Goal: Task Accomplishment & Management: Manage account settings

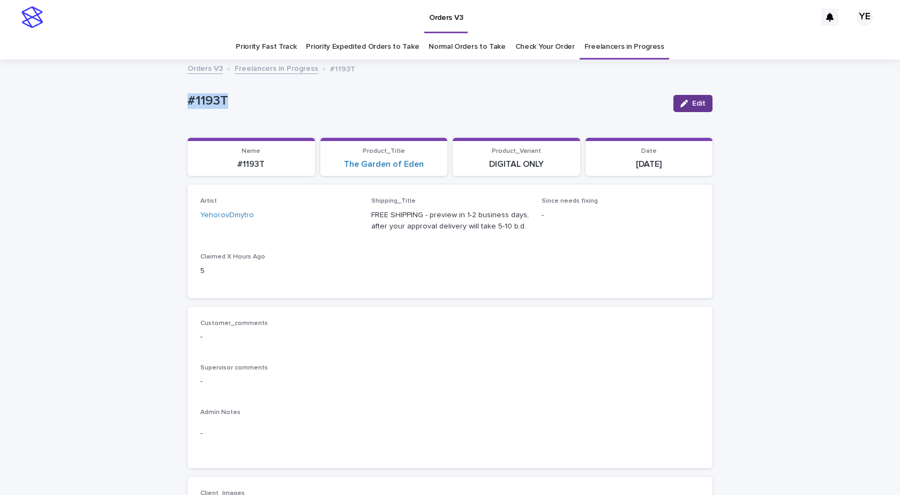
click at [684, 101] on icon "button" at bounding box center [685, 104] width 8 height 8
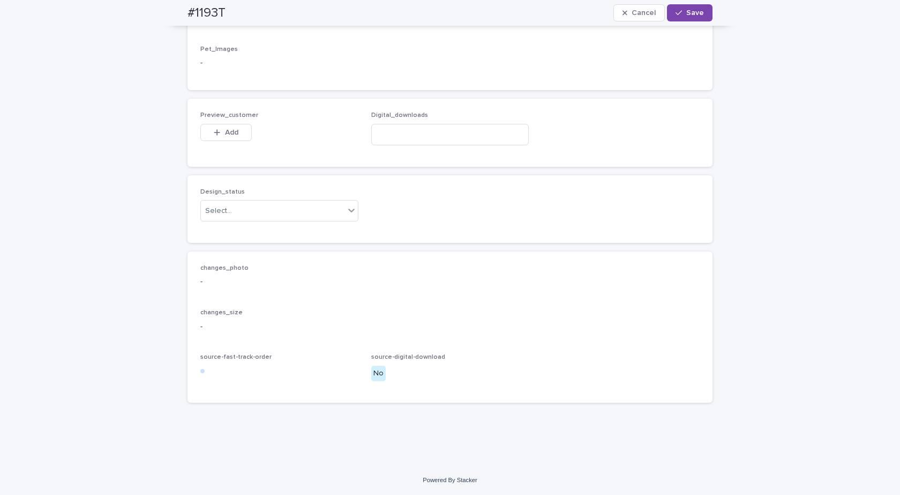
scroll to position [1094, 0]
click at [265, 206] on div "Select..." at bounding box center [273, 211] width 144 height 18
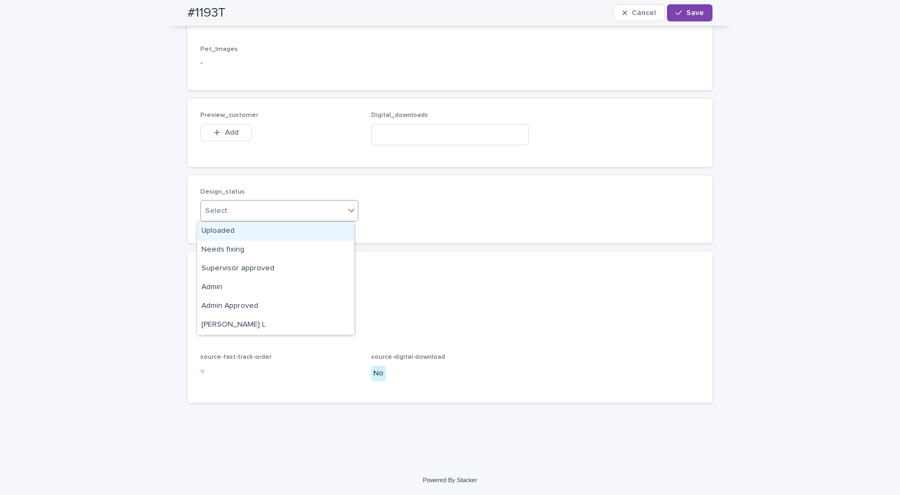
click at [216, 230] on div "Uploaded" at bounding box center [275, 231] width 157 height 19
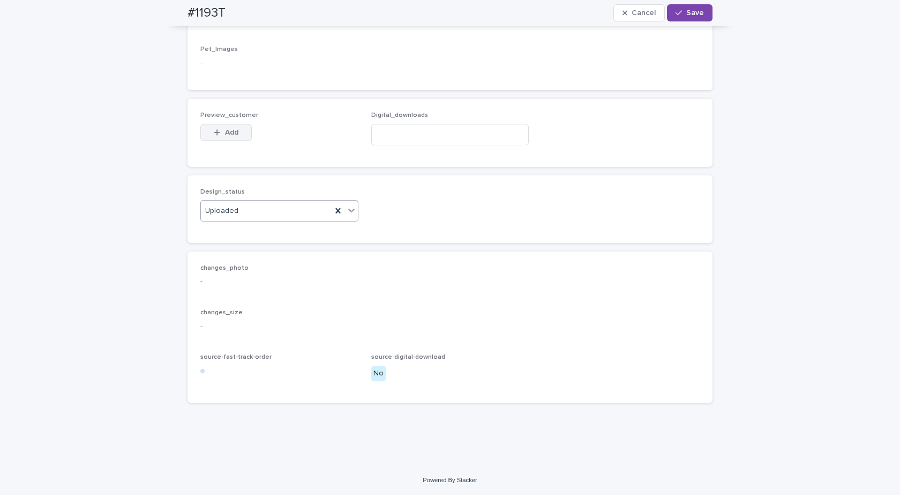
click at [211, 128] on button "Add" at bounding box center [225, 132] width 51 height 17
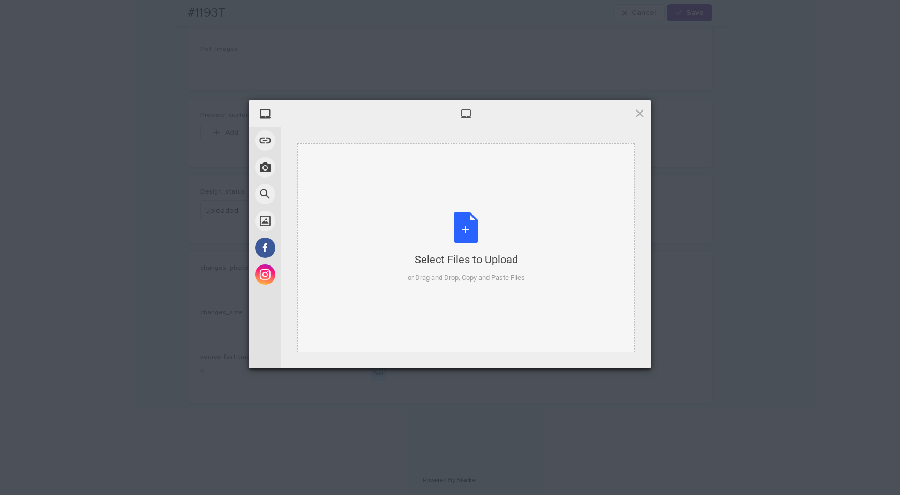
click at [488, 236] on div "Select Files to Upload or Drag and Drop, Copy and Paste Files" at bounding box center [466, 247] width 117 height 71
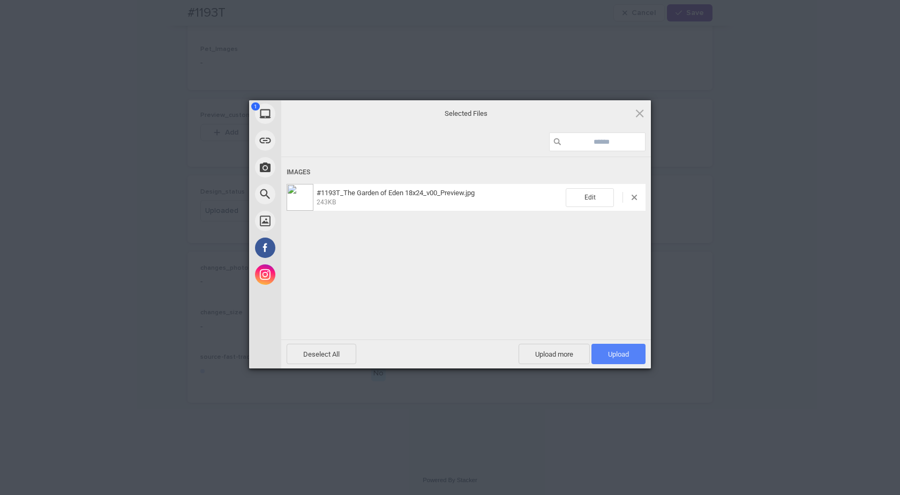
click at [628, 357] on span "Upload 1" at bounding box center [618, 354] width 21 height 8
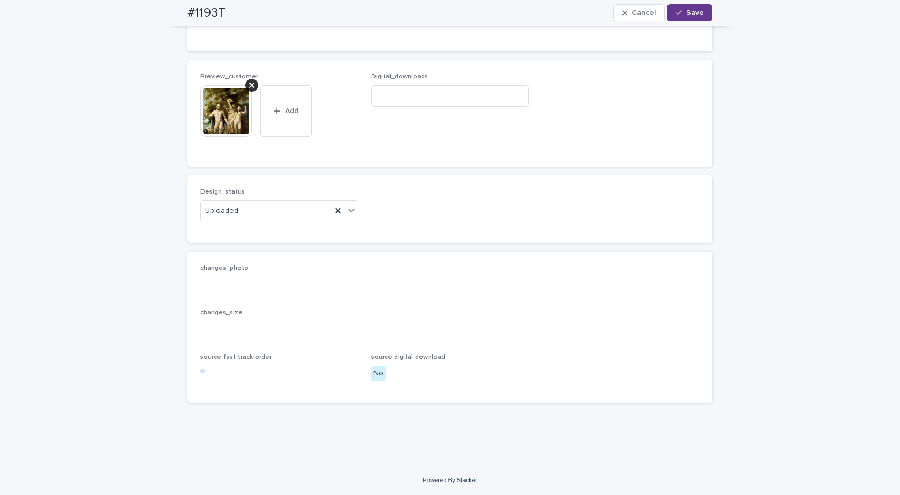
click at [689, 18] on button "Save" at bounding box center [690, 12] width 46 height 17
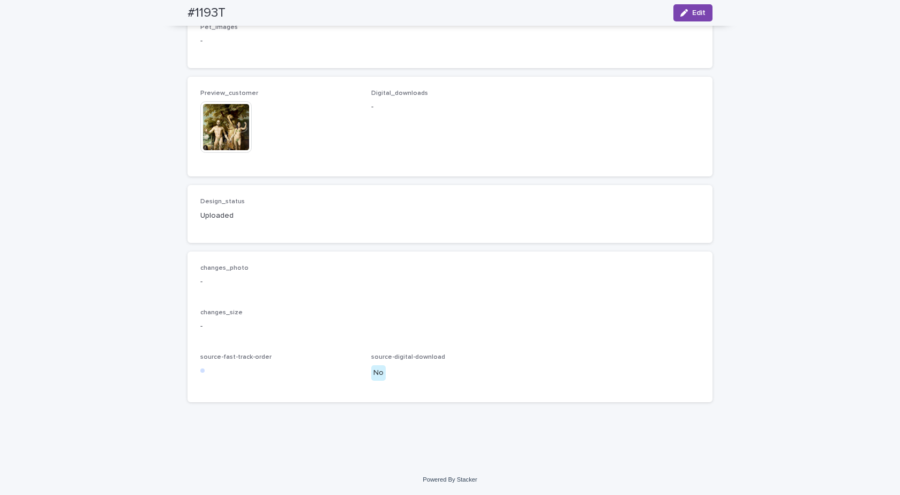
click at [221, 137] on img at bounding box center [225, 126] width 51 height 51
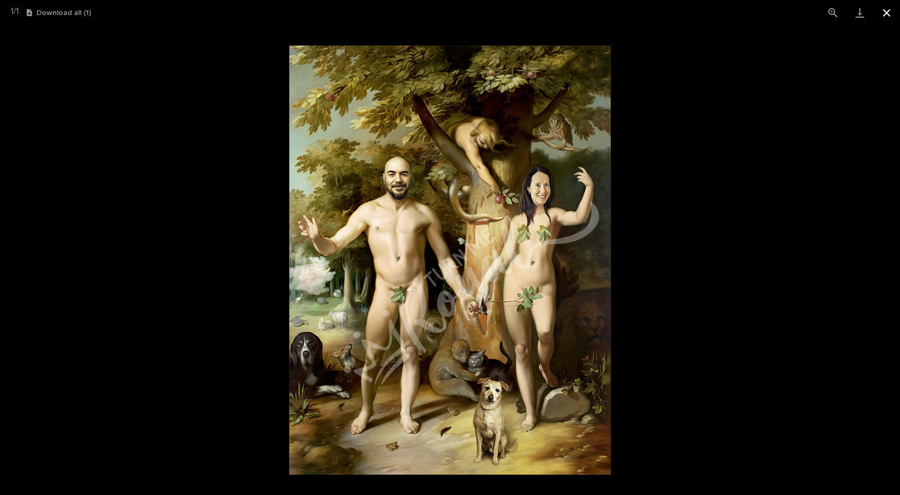
click at [882, 11] on button "Close gallery" at bounding box center [886, 12] width 27 height 25
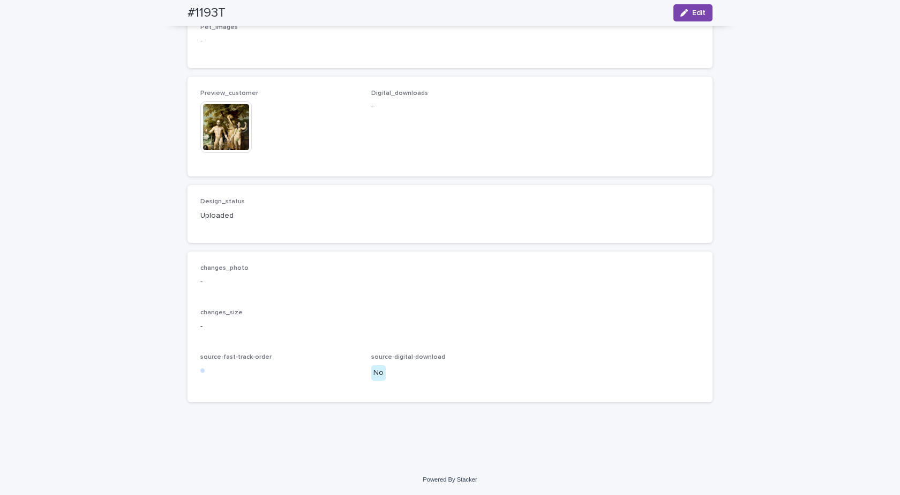
click at [210, 133] on img at bounding box center [225, 126] width 51 height 51
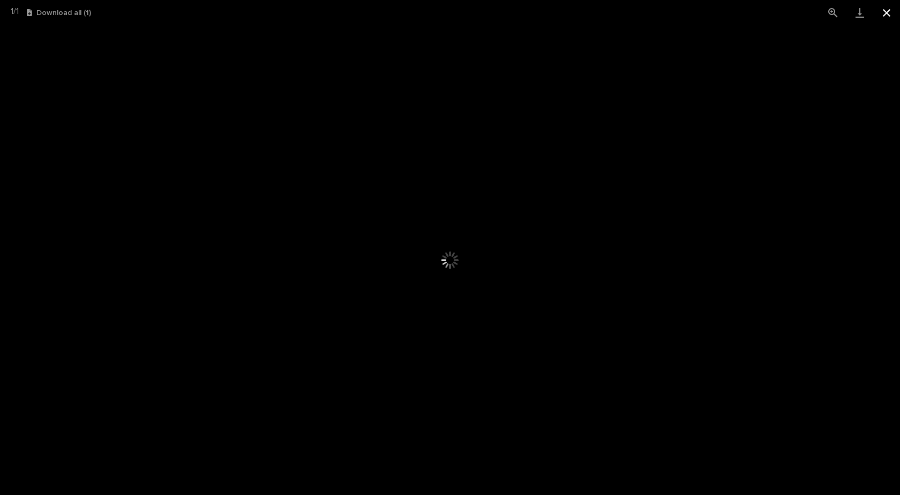
click at [887, 14] on button "Close gallery" at bounding box center [886, 12] width 27 height 25
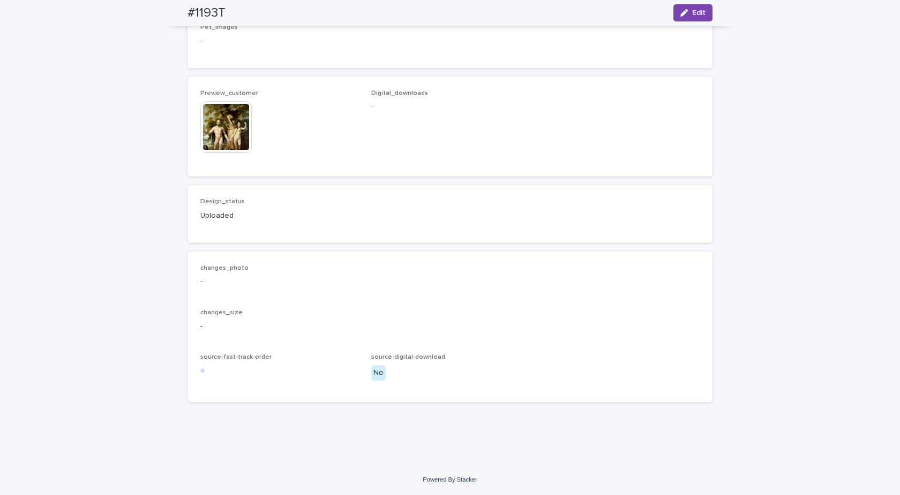
click at [222, 135] on img at bounding box center [225, 126] width 51 height 51
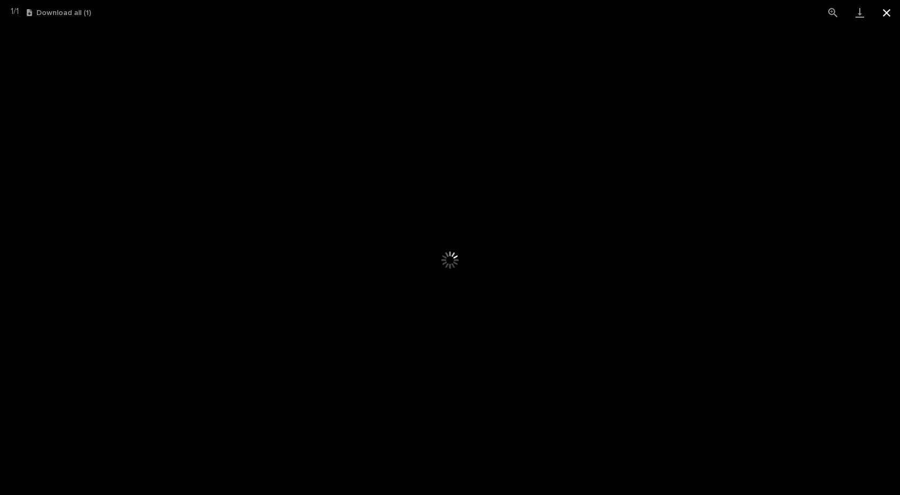
click at [886, 12] on button "Close gallery" at bounding box center [886, 12] width 27 height 25
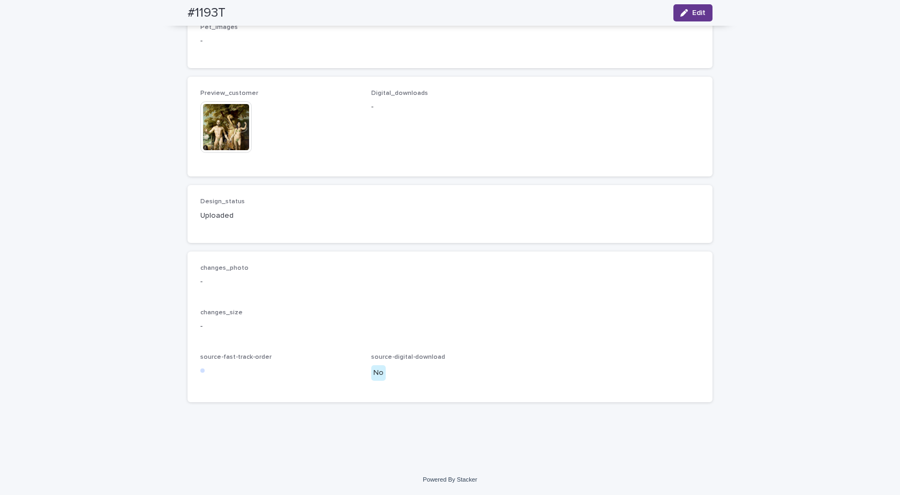
click at [700, 6] on button "Edit" at bounding box center [693, 12] width 39 height 17
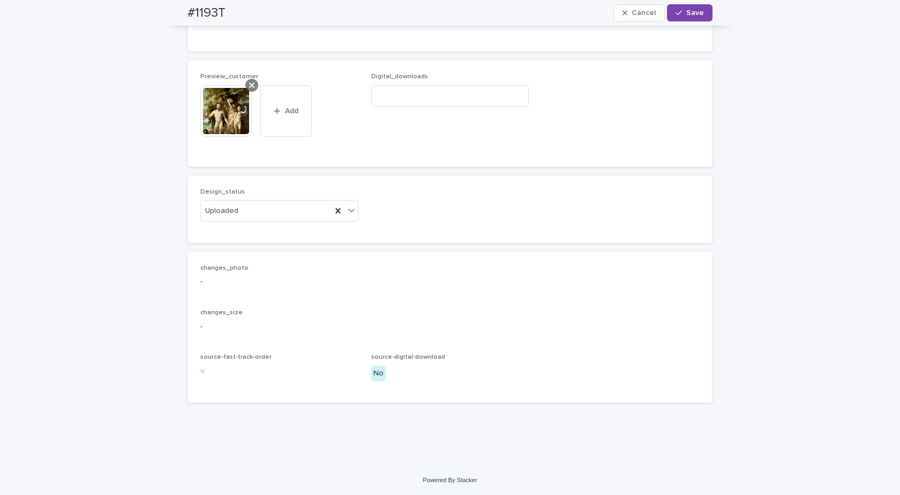
click at [249, 88] on icon at bounding box center [251, 85] width 5 height 5
click at [225, 131] on span "Add" at bounding box center [231, 133] width 13 height 8
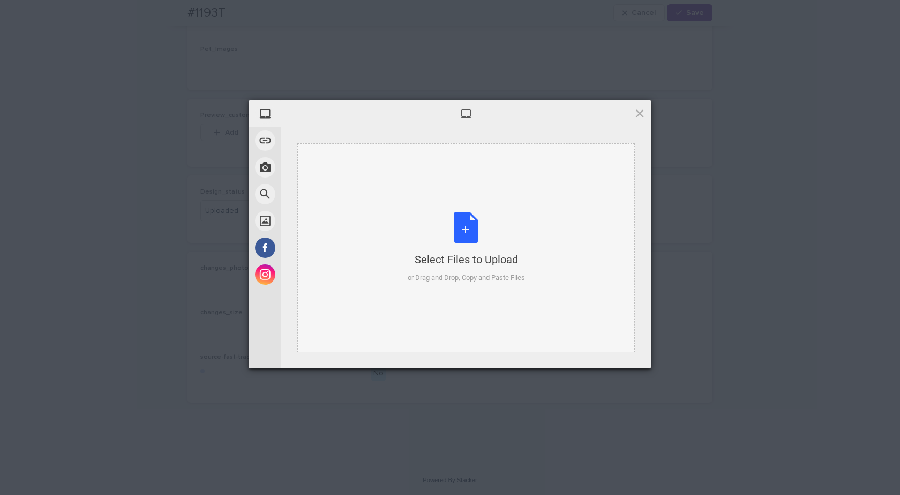
click at [462, 222] on div "Select Files to Upload or Drag and Drop, Copy and Paste Files" at bounding box center [466, 247] width 117 height 71
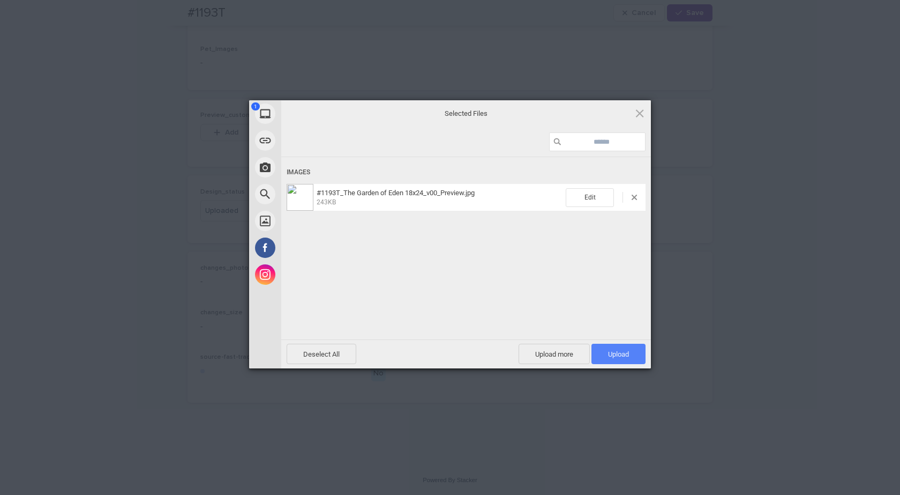
click at [630, 357] on span "Upload 1" at bounding box center [619, 353] width 54 height 20
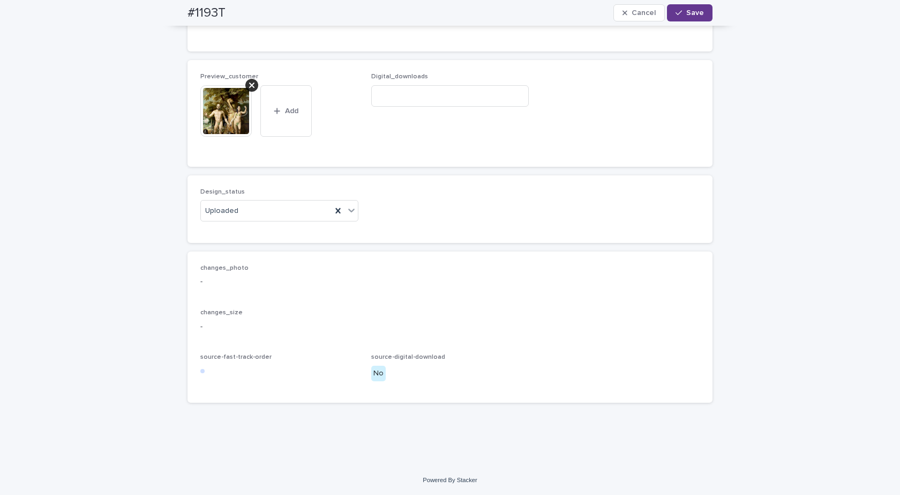
click at [675, 8] on button "Save" at bounding box center [690, 12] width 46 height 17
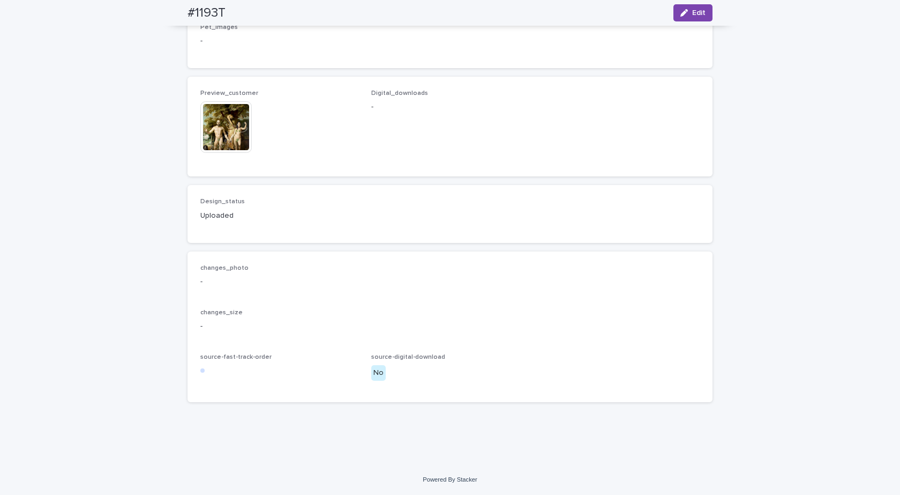
click at [230, 133] on img at bounding box center [225, 126] width 51 height 51
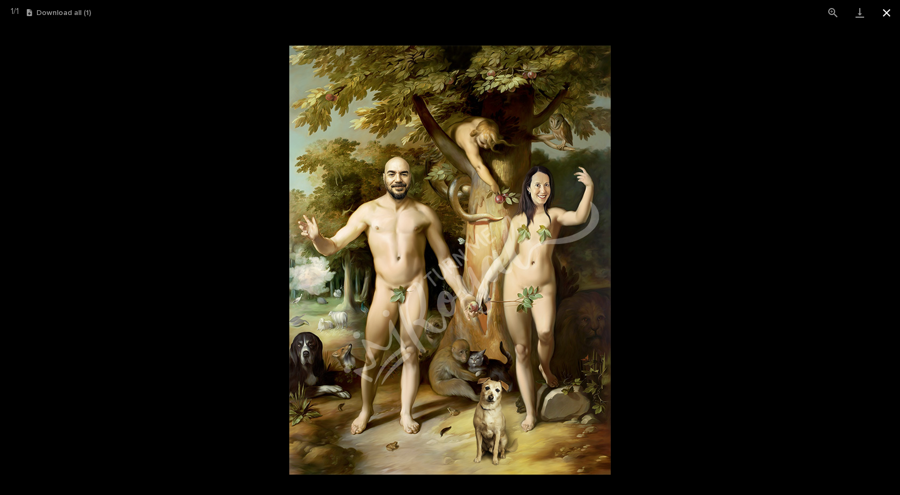
click at [888, 6] on button "Close gallery" at bounding box center [886, 12] width 27 height 25
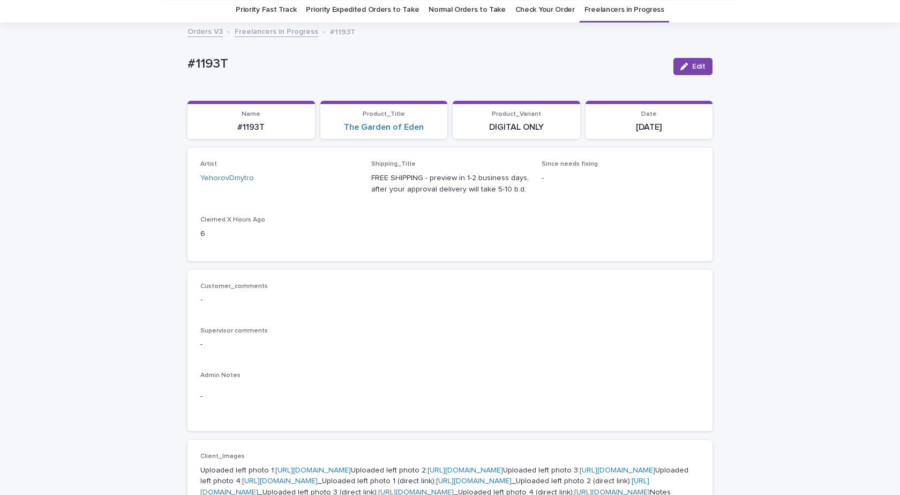
scroll to position [0, 0]
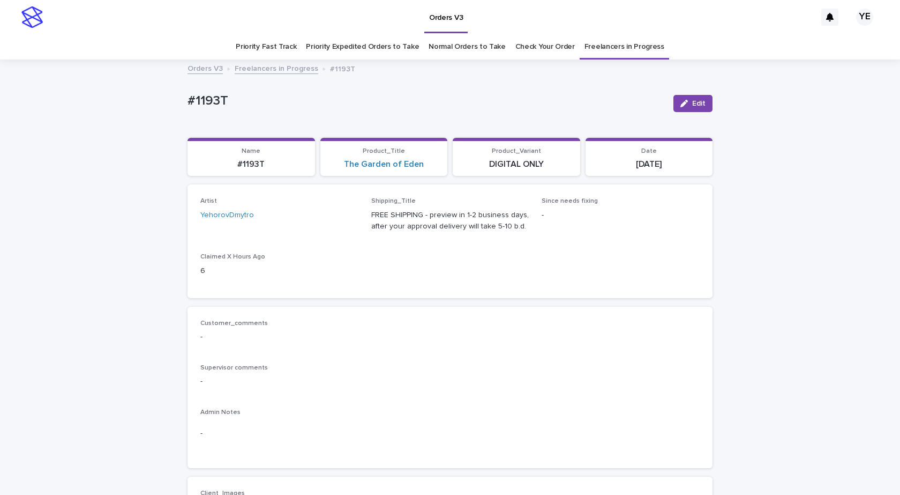
click at [275, 66] on link "Freelancers in Progress" at bounding box center [277, 68] width 84 height 12
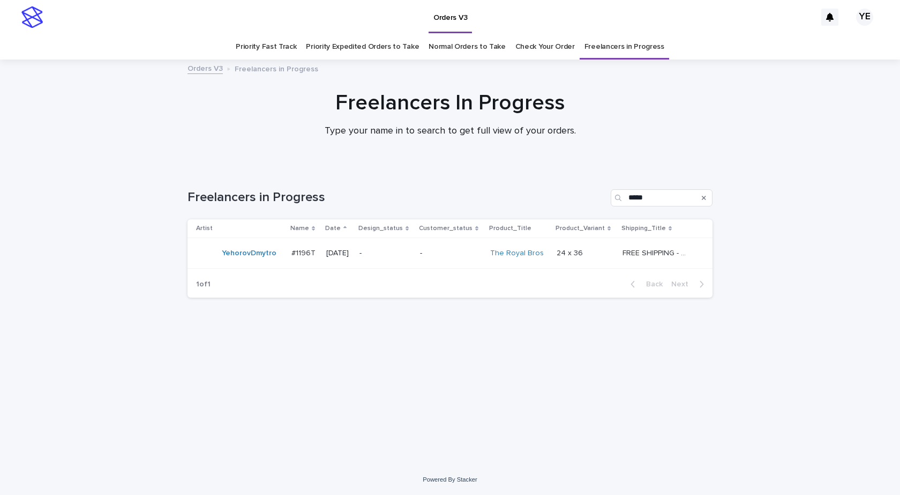
click at [239, 263] on div "YehorovDmytro" at bounding box center [239, 252] width 87 height 21
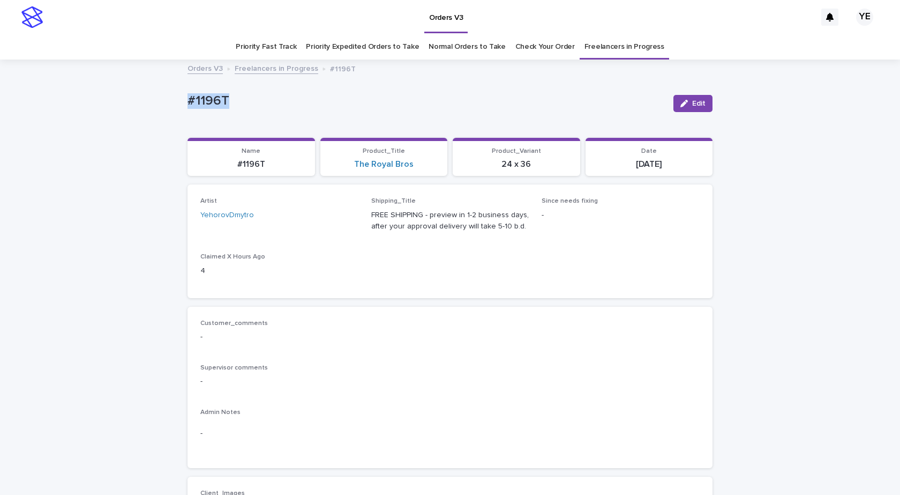
drag, startPoint x: 236, startPoint y: 100, endPoint x: 147, endPoint y: 92, distance: 89.3
copy p "#1196T"
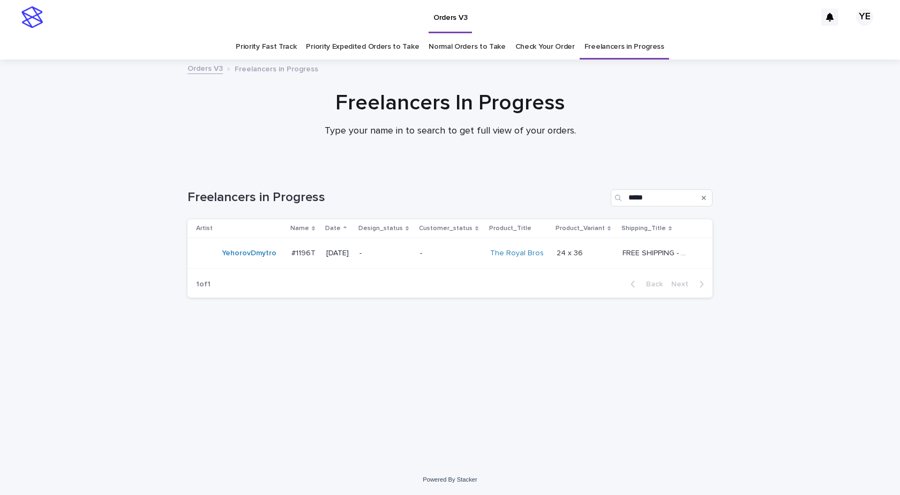
click at [272, 265] on td "YehorovDmytro" at bounding box center [238, 253] width 100 height 31
click at [227, 265] on td "YehorovDmytro" at bounding box center [238, 253] width 100 height 31
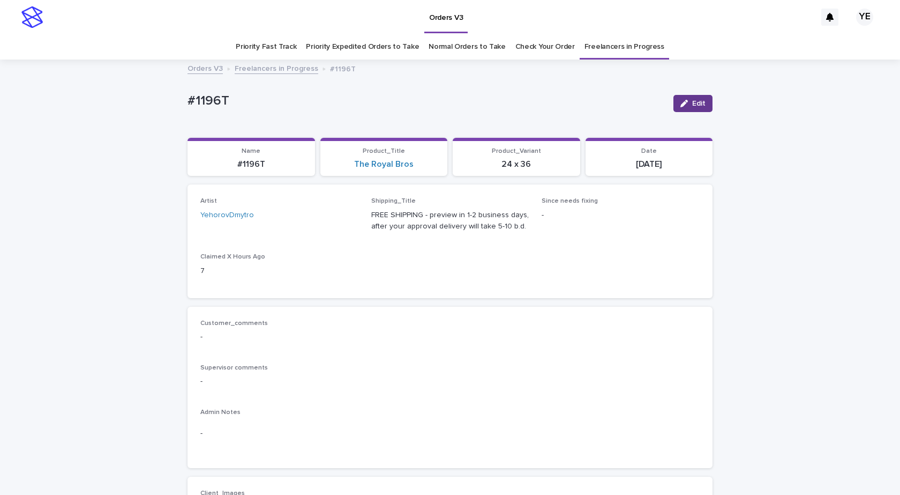
click at [700, 103] on span "Edit" at bounding box center [698, 104] width 13 height 8
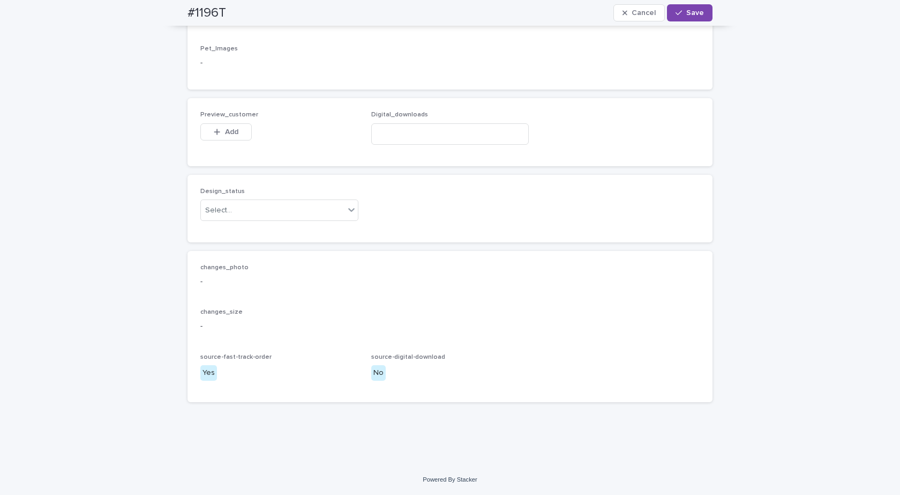
scroll to position [804, 0]
click at [243, 221] on div "Select..." at bounding box center [279, 209] width 158 height 21
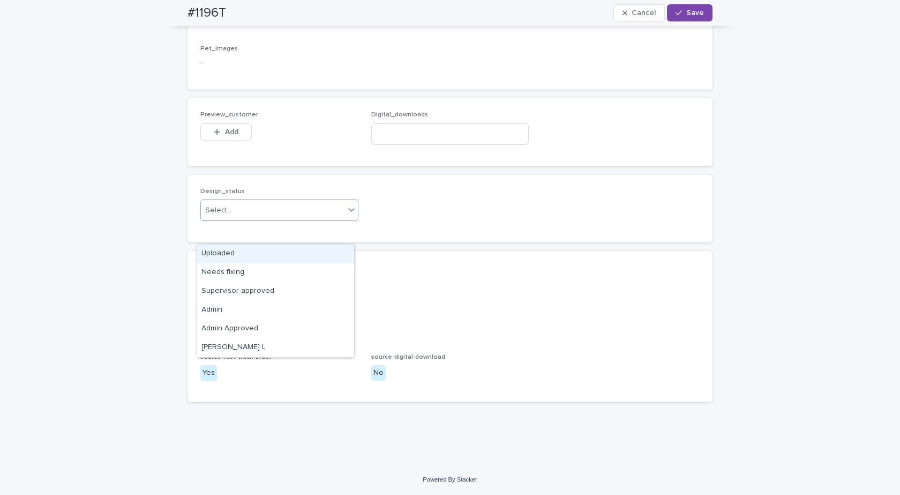
click at [214, 251] on div "Uploaded" at bounding box center [275, 253] width 157 height 19
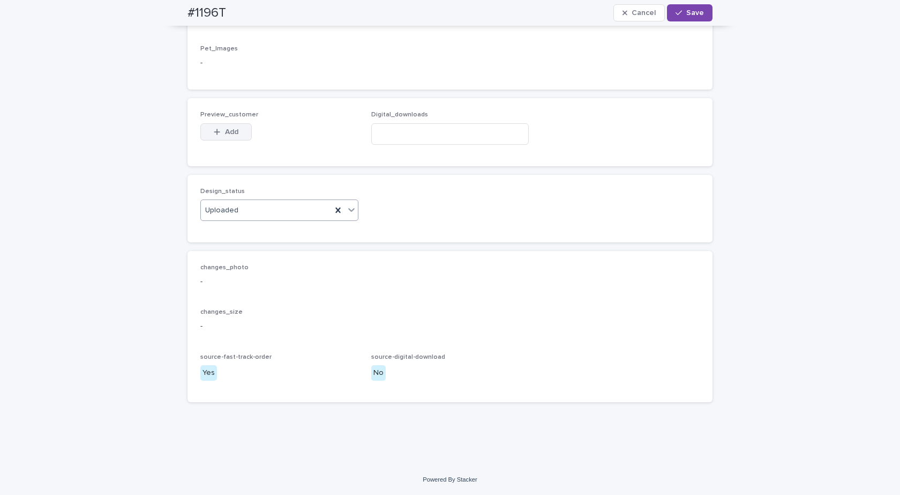
click at [219, 136] on div "button" at bounding box center [219, 132] width 11 height 8
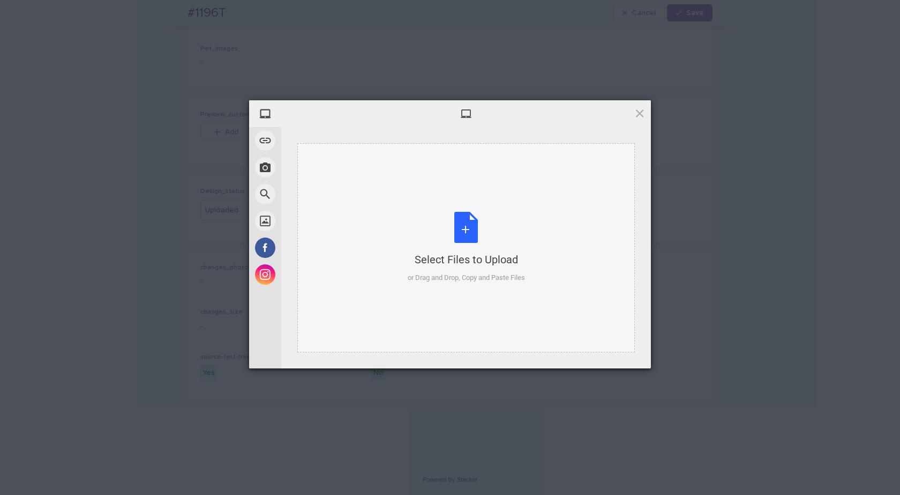
click at [459, 229] on div "Select Files to Upload or Drag and Drop, Copy and Paste Files" at bounding box center [466, 247] width 117 height 71
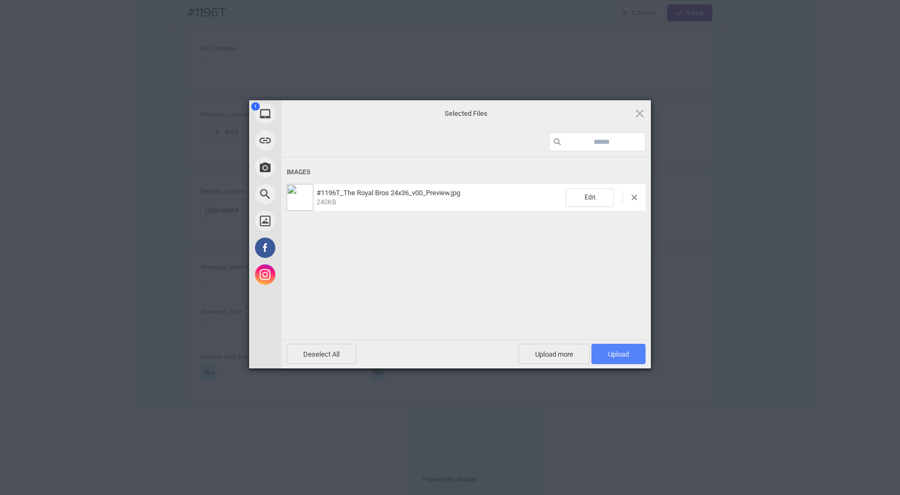
click at [633, 353] on span "Upload 1" at bounding box center [619, 353] width 54 height 20
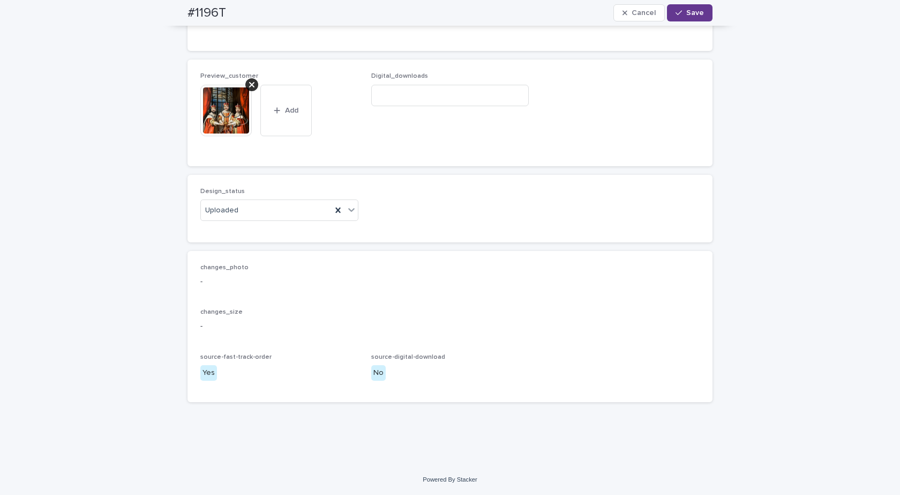
click at [687, 10] on span "Save" at bounding box center [695, 13] width 18 height 8
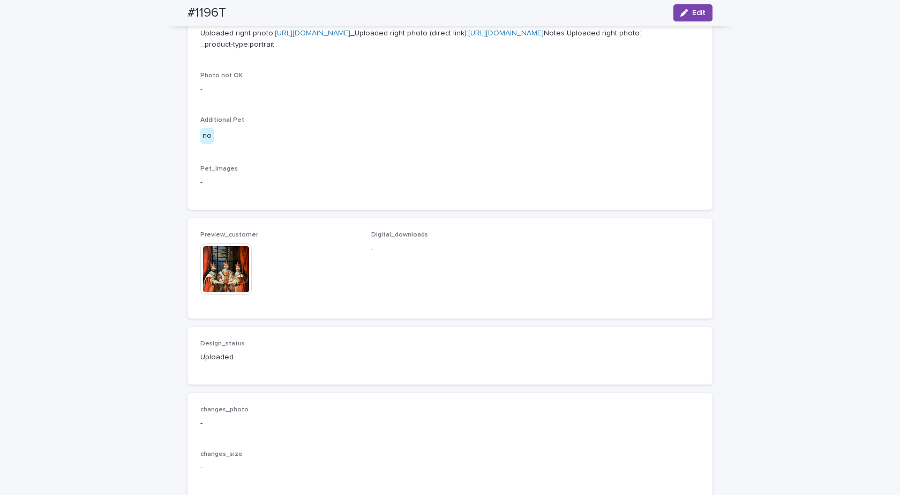
scroll to position [589, 0]
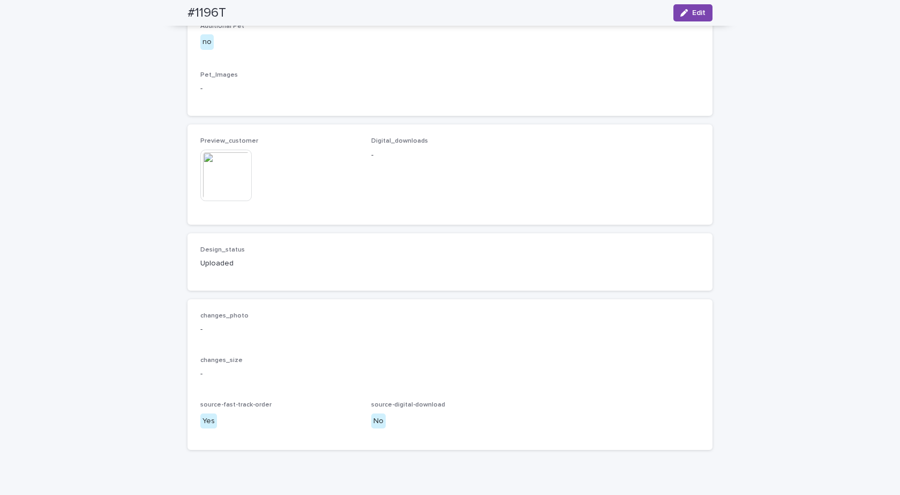
click at [213, 201] on img at bounding box center [225, 175] width 51 height 51
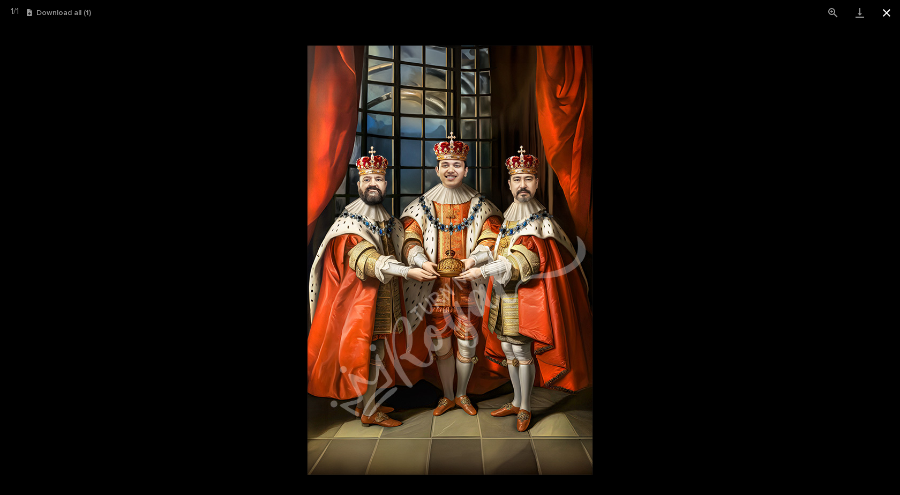
click at [886, 10] on button "Close gallery" at bounding box center [886, 12] width 27 height 25
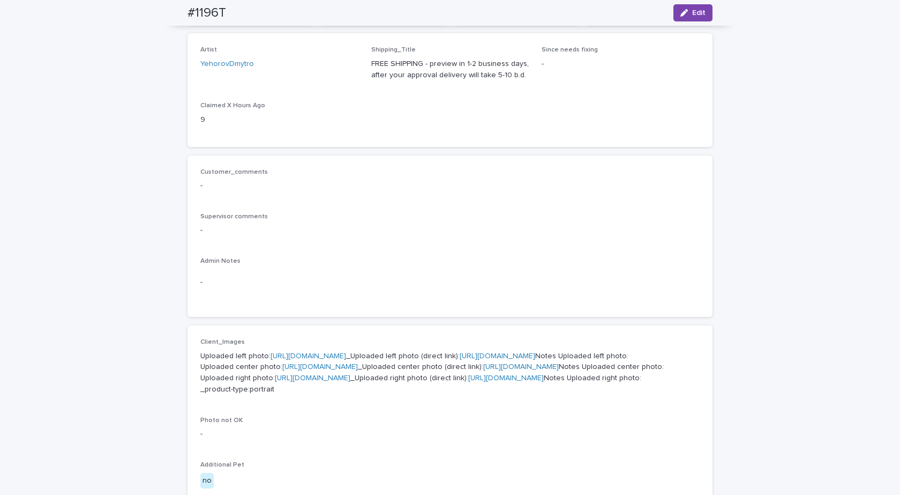
scroll to position [0, 0]
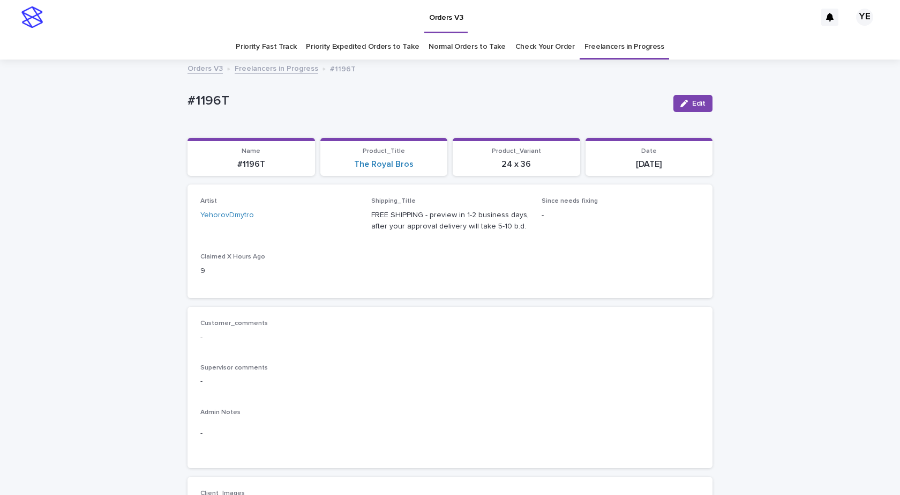
click at [270, 69] on link "Freelancers in Progress" at bounding box center [277, 68] width 84 height 12
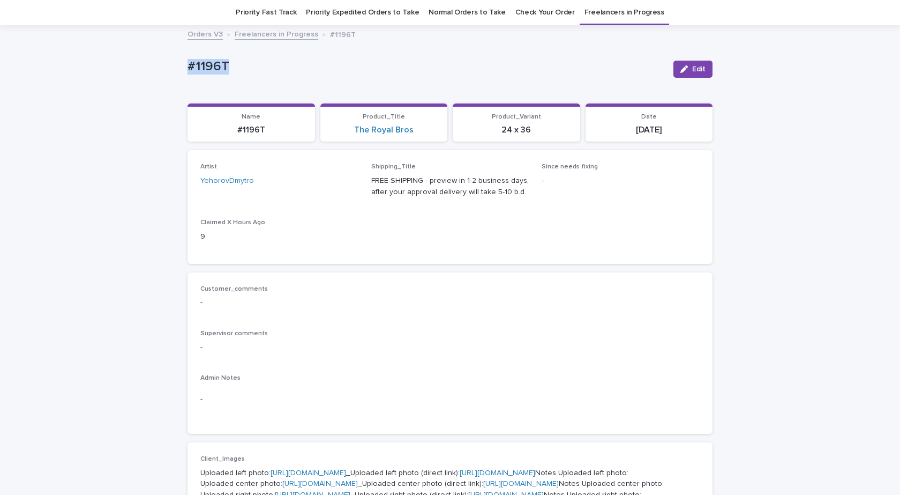
drag, startPoint x: 238, startPoint y: 61, endPoint x: 155, endPoint y: 76, distance: 84.9
